Goal: Information Seeking & Learning: Check status

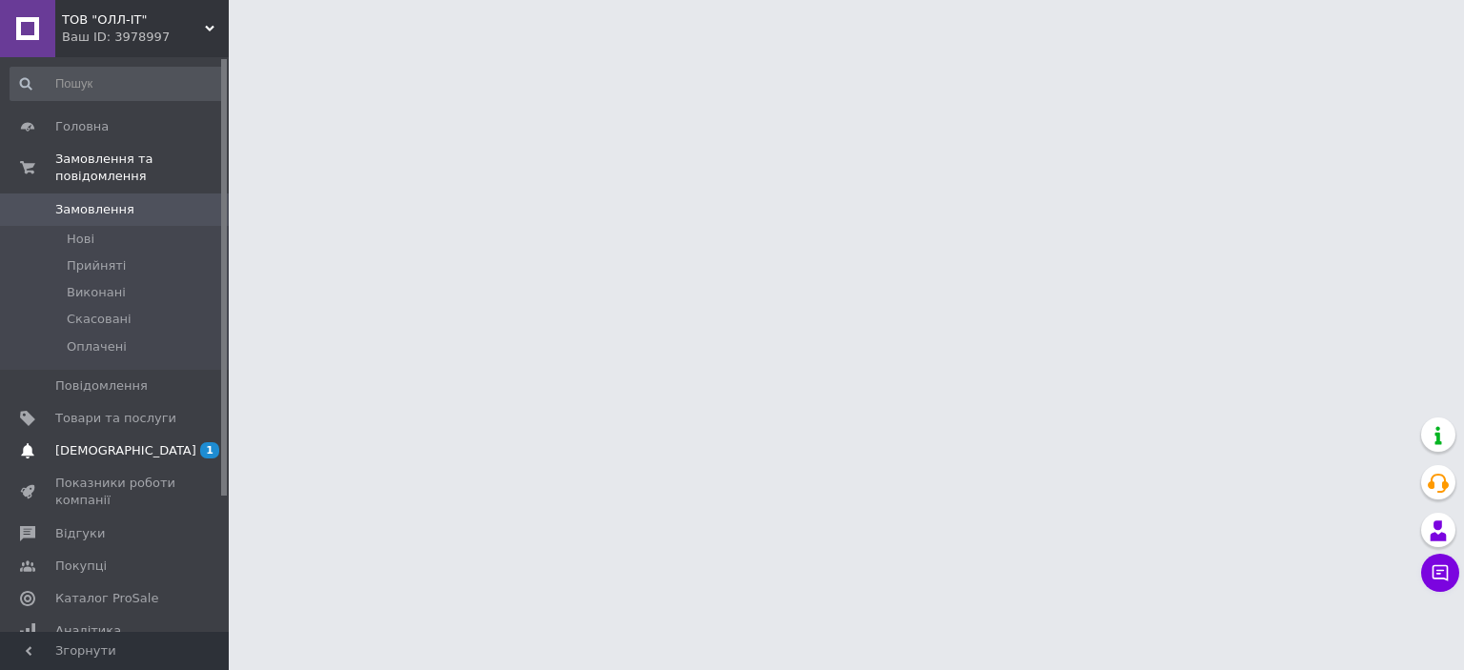
click at [123, 442] on span "[DEMOGRAPHIC_DATA]" at bounding box center [125, 450] width 141 height 17
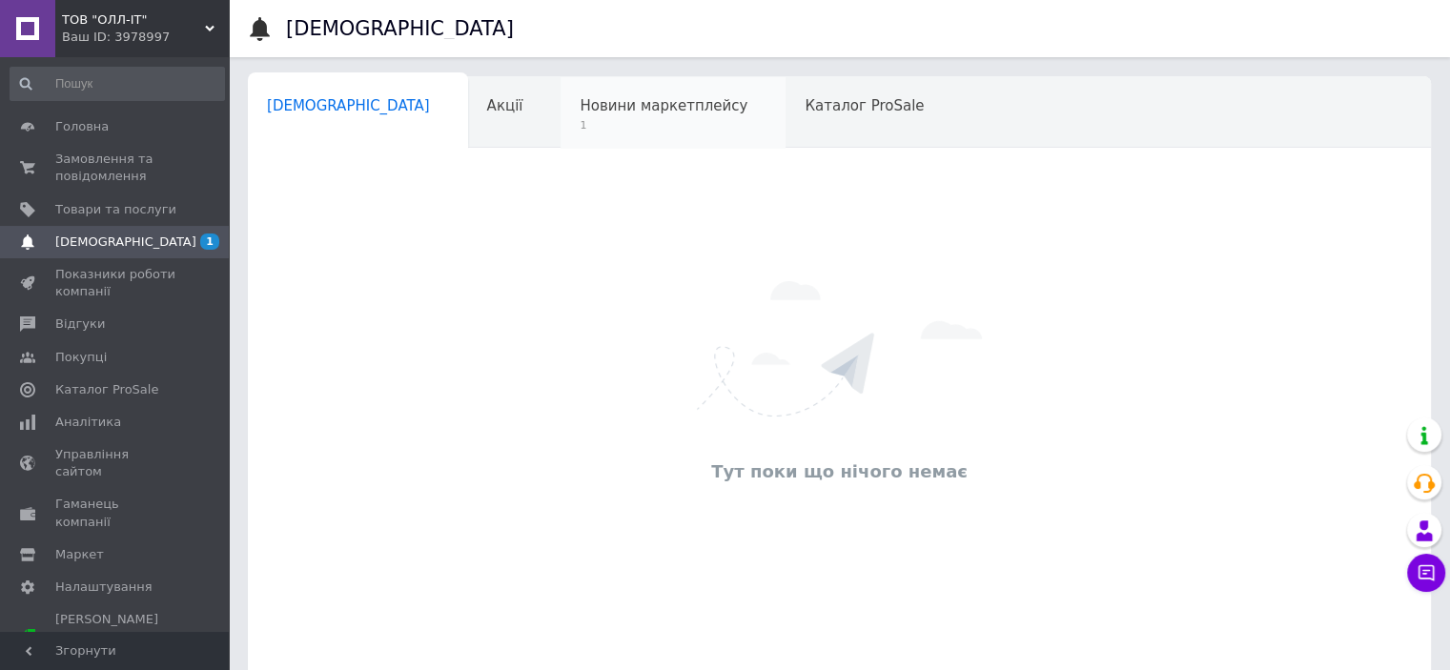
click at [580, 122] on span "1" at bounding box center [664, 125] width 168 height 14
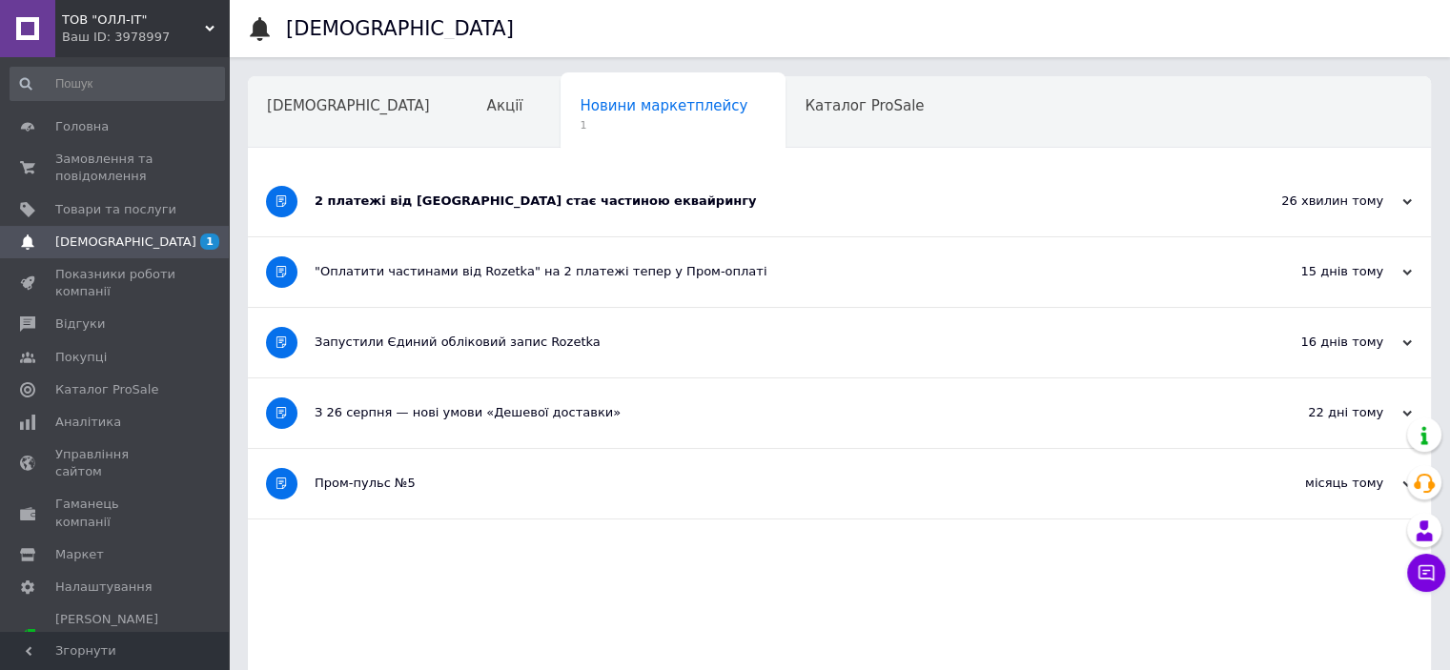
click at [658, 215] on div "2 платежі від [GEOGRAPHIC_DATA] стає частиною еквайрингу" at bounding box center [768, 202] width 907 height 70
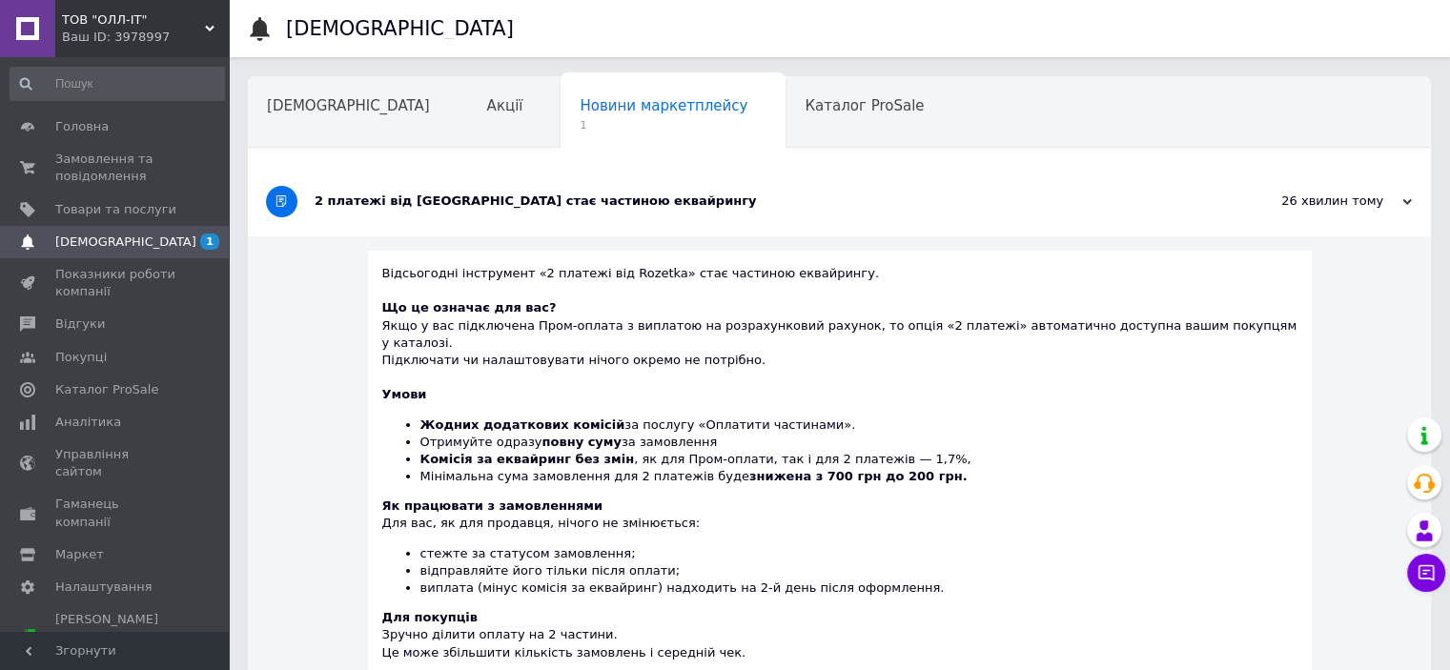
scroll to position [95, 0]
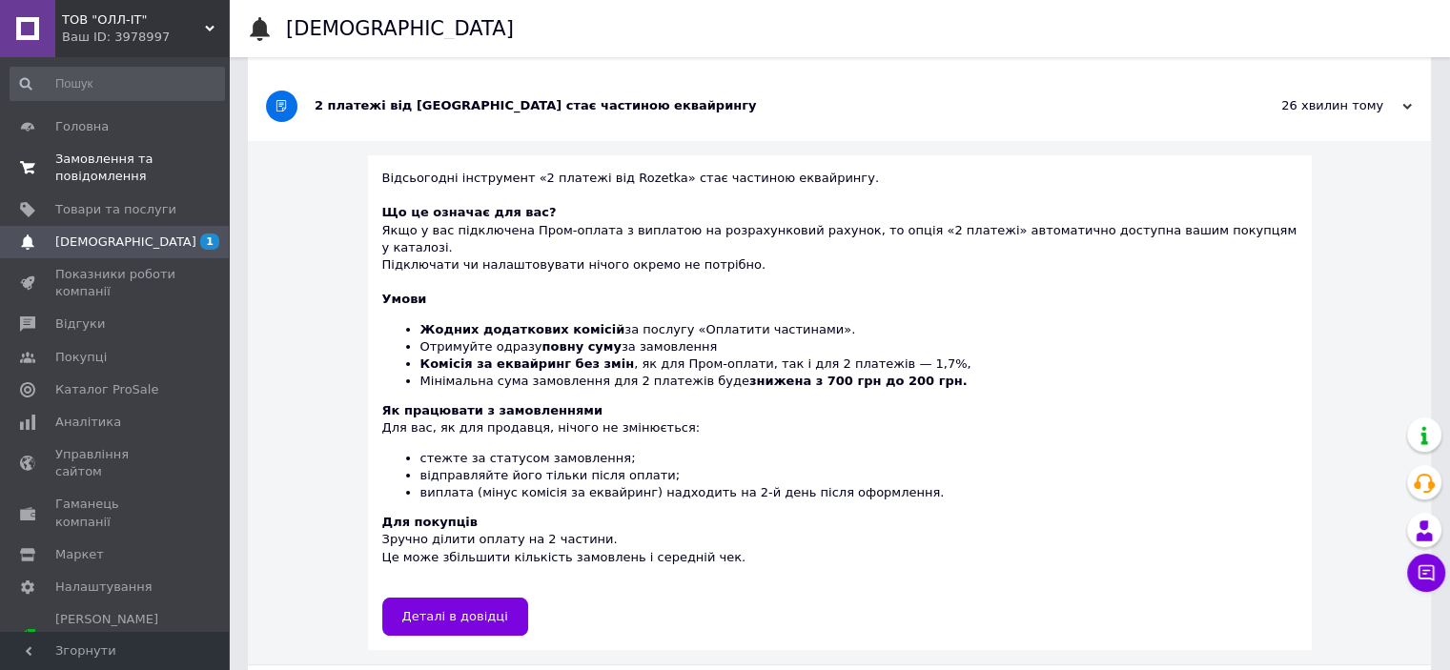
click at [123, 168] on span "Замовлення та повідомлення" at bounding box center [115, 168] width 121 height 34
